Goal: Information Seeking & Learning: Learn about a topic

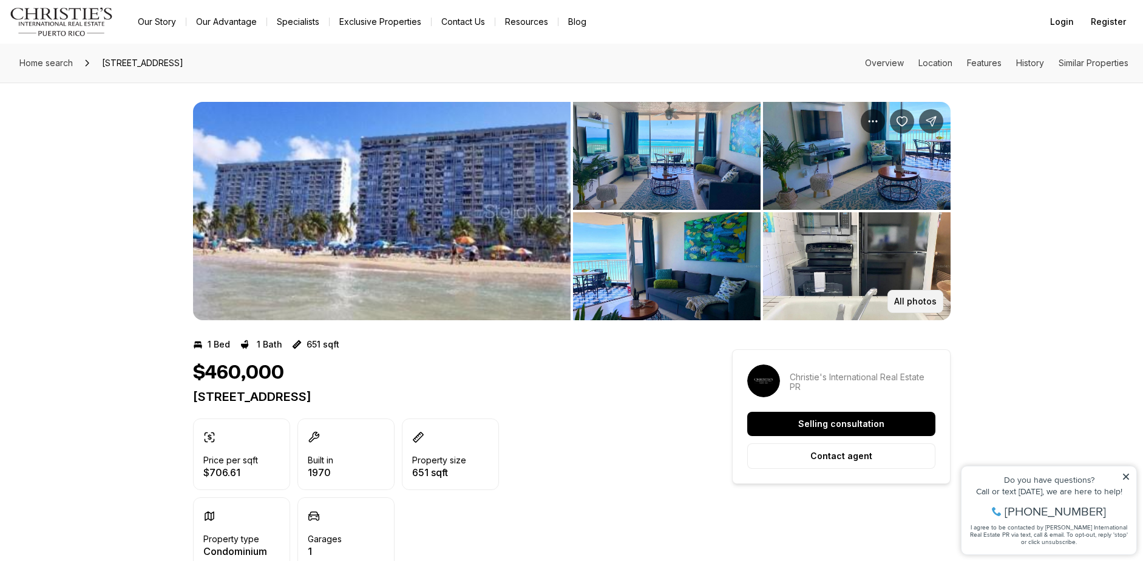
click at [918, 307] on button "All photos" at bounding box center [915, 301] width 56 height 23
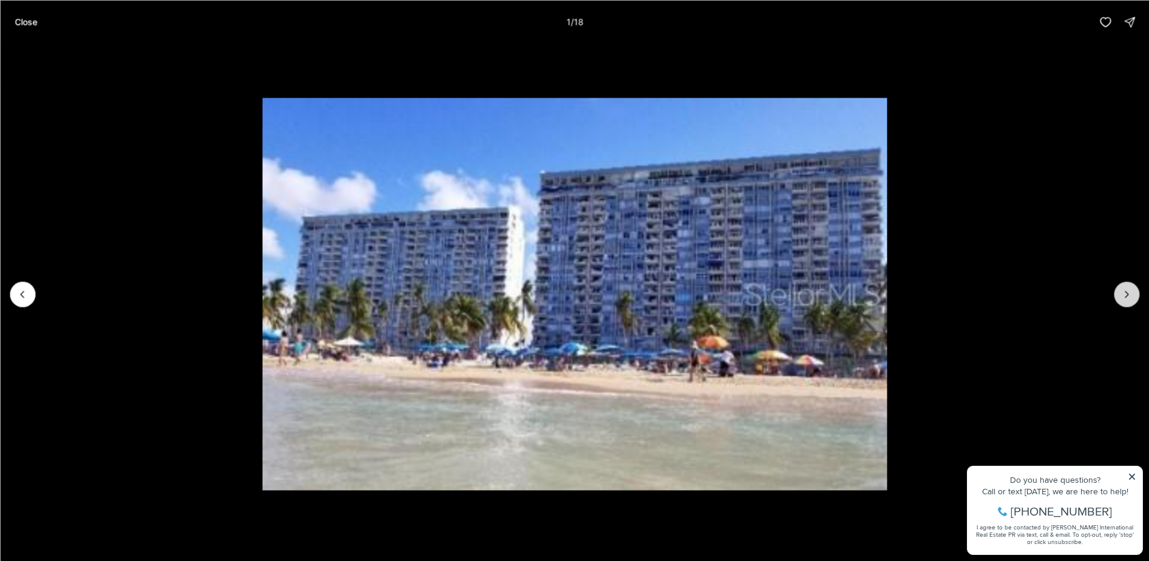
click at [1131, 289] on icon "Next slide" at bounding box center [1127, 294] width 12 height 12
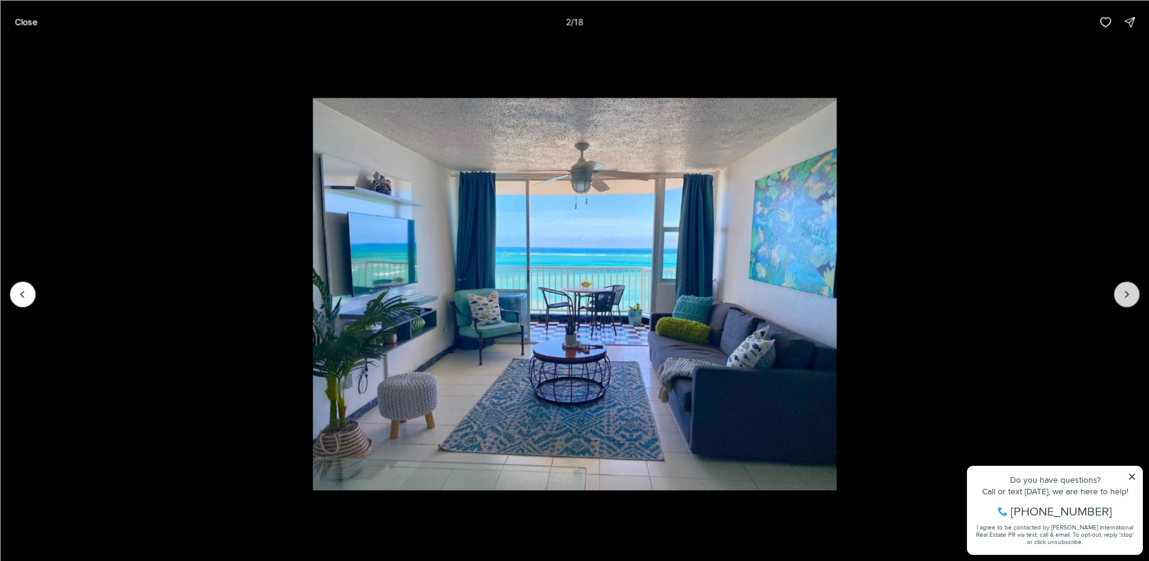
click at [1131, 289] on icon "Next slide" at bounding box center [1127, 294] width 12 height 12
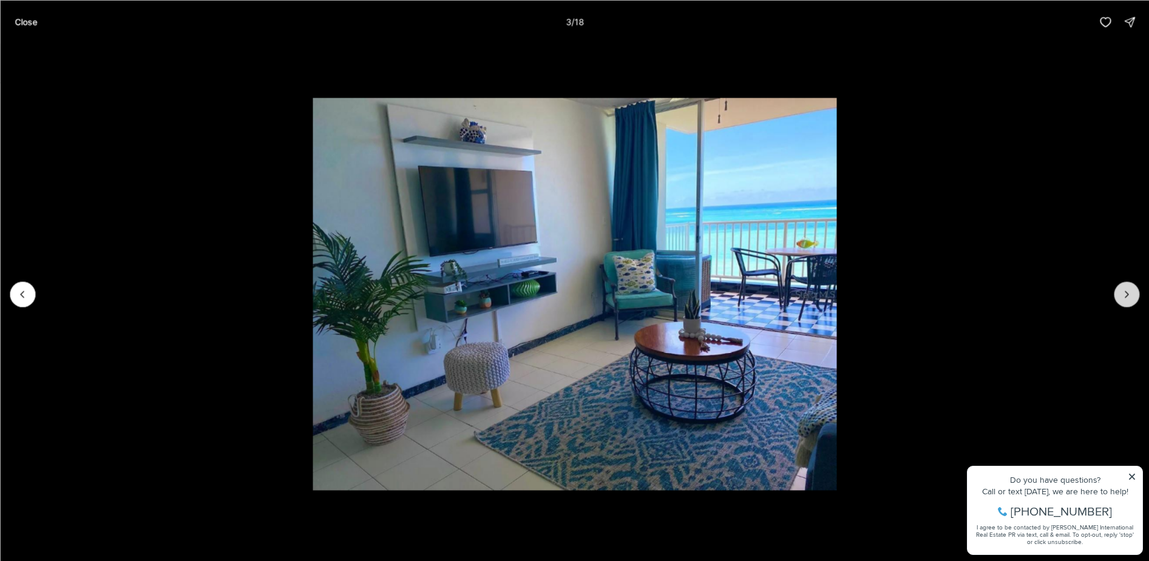
click at [1132, 289] on icon "Next slide" at bounding box center [1127, 294] width 12 height 12
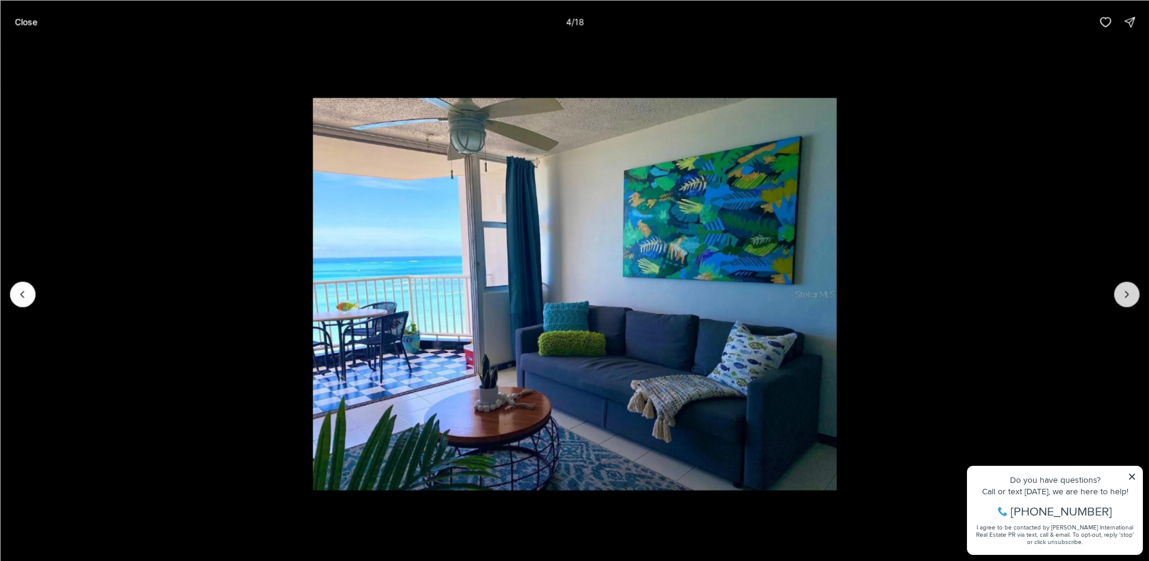
click at [1132, 289] on icon "Next slide" at bounding box center [1127, 294] width 12 height 12
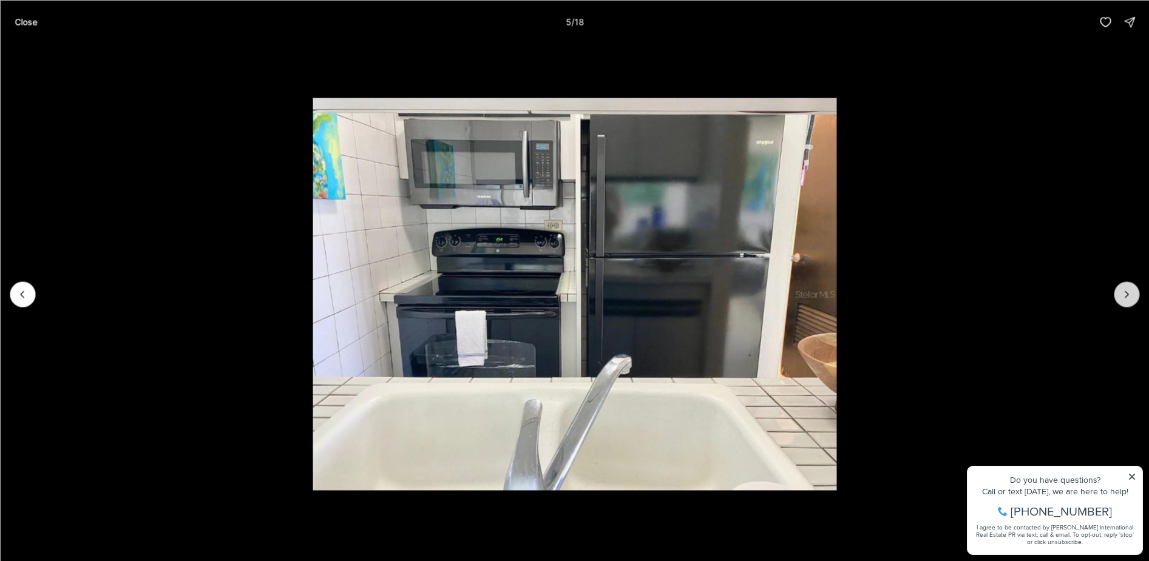
click at [1132, 289] on icon "Next slide" at bounding box center [1127, 294] width 12 height 12
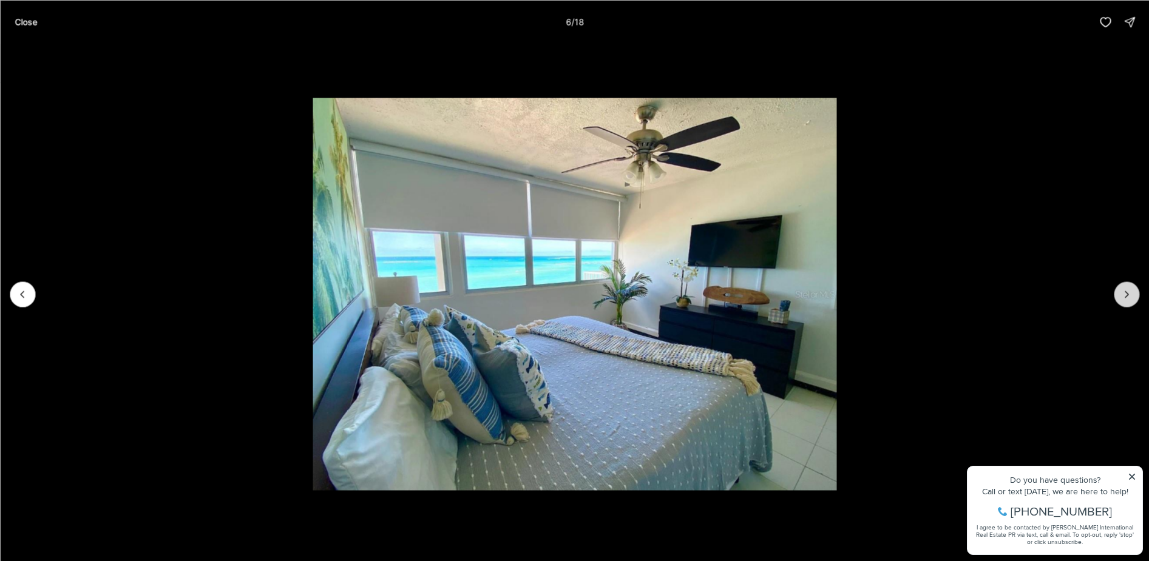
click at [1133, 290] on icon "Next slide" at bounding box center [1127, 294] width 12 height 12
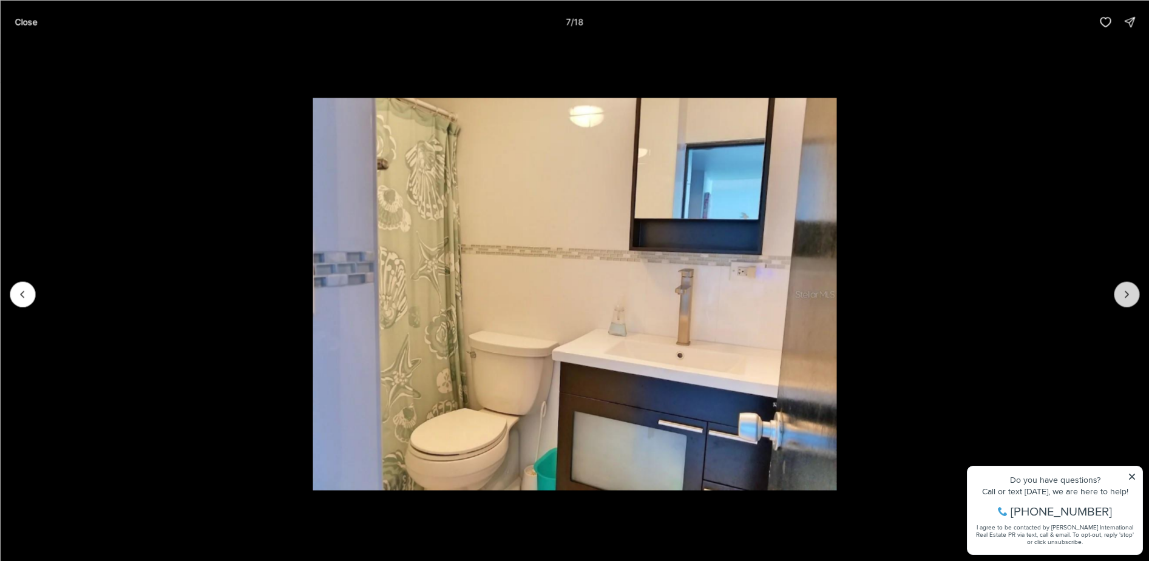
click at [1133, 290] on icon "Next slide" at bounding box center [1127, 294] width 12 height 12
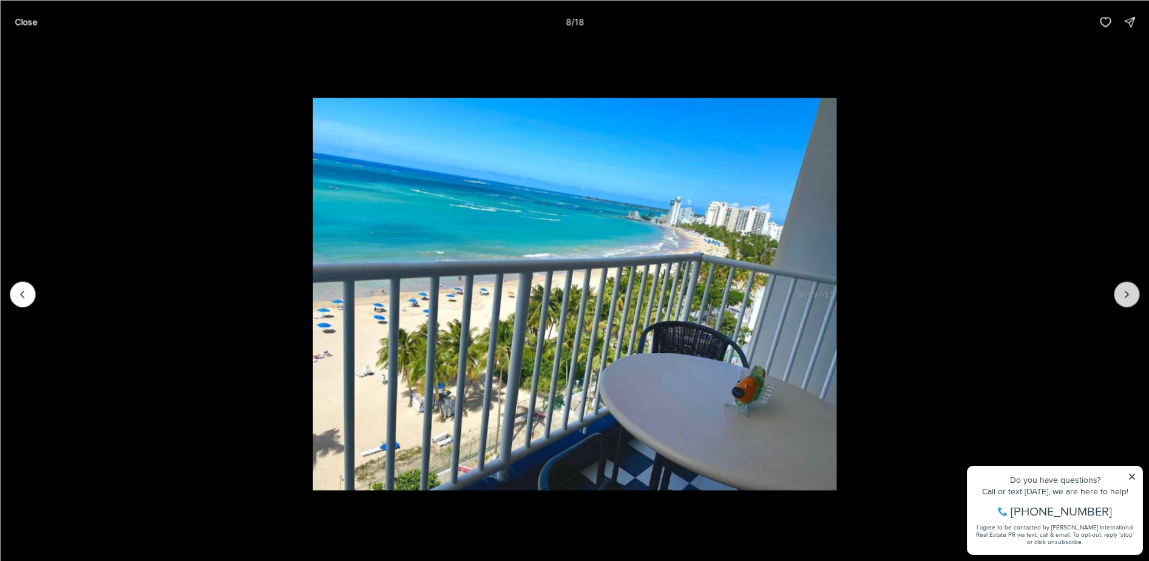
click at [1133, 290] on icon "Next slide" at bounding box center [1127, 294] width 12 height 12
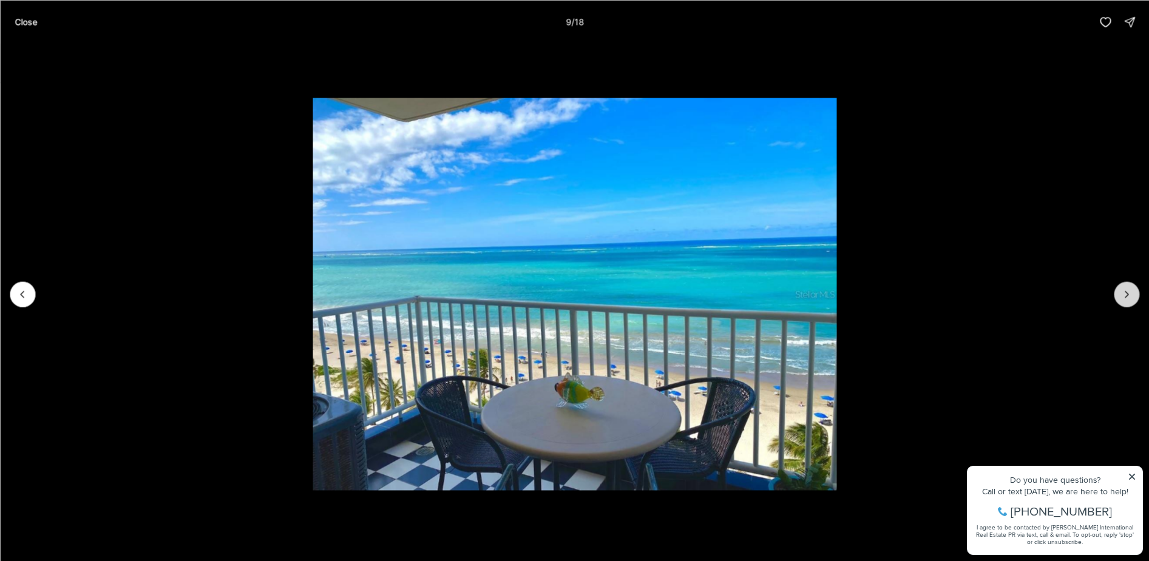
click at [1133, 290] on icon "Next slide" at bounding box center [1127, 294] width 12 height 12
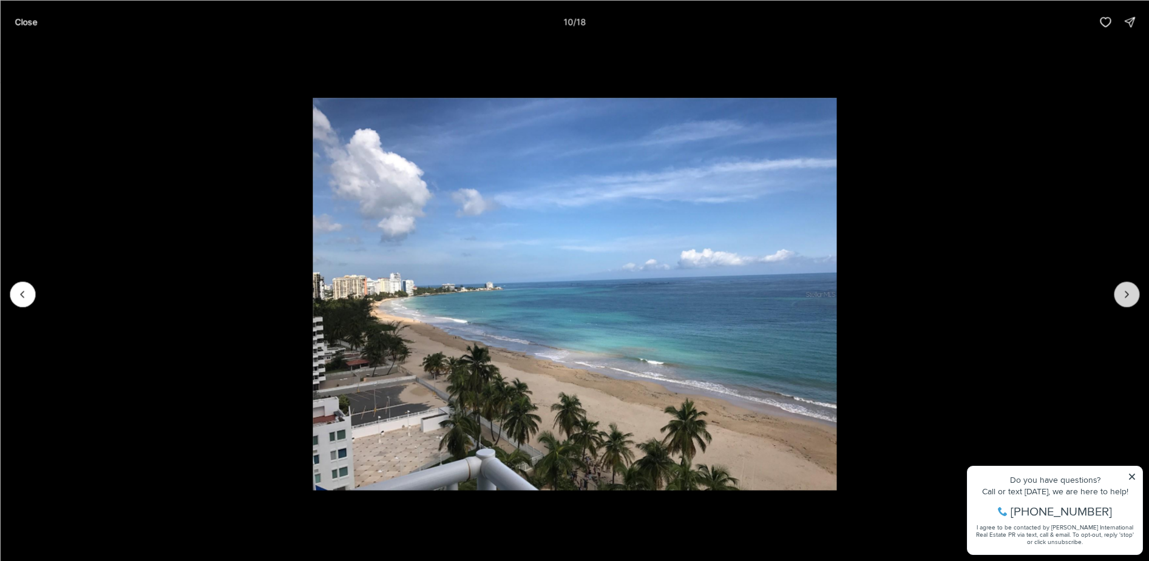
click at [1133, 290] on icon "Next slide" at bounding box center [1127, 294] width 12 height 12
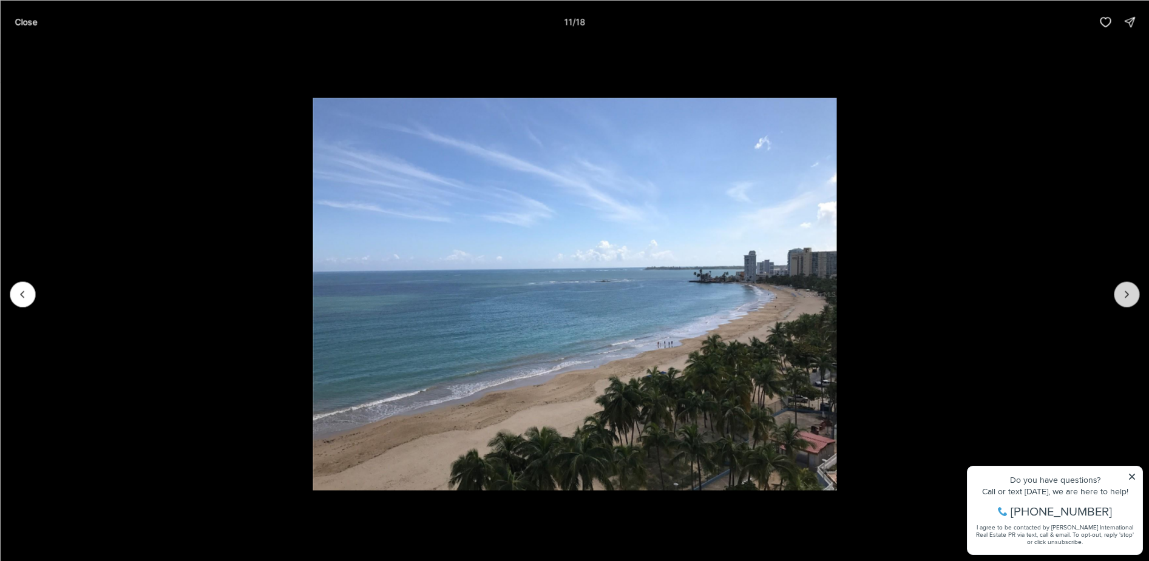
click at [1129, 298] on icon "Next slide" at bounding box center [1127, 294] width 12 height 12
